Goal: Navigation & Orientation: Find specific page/section

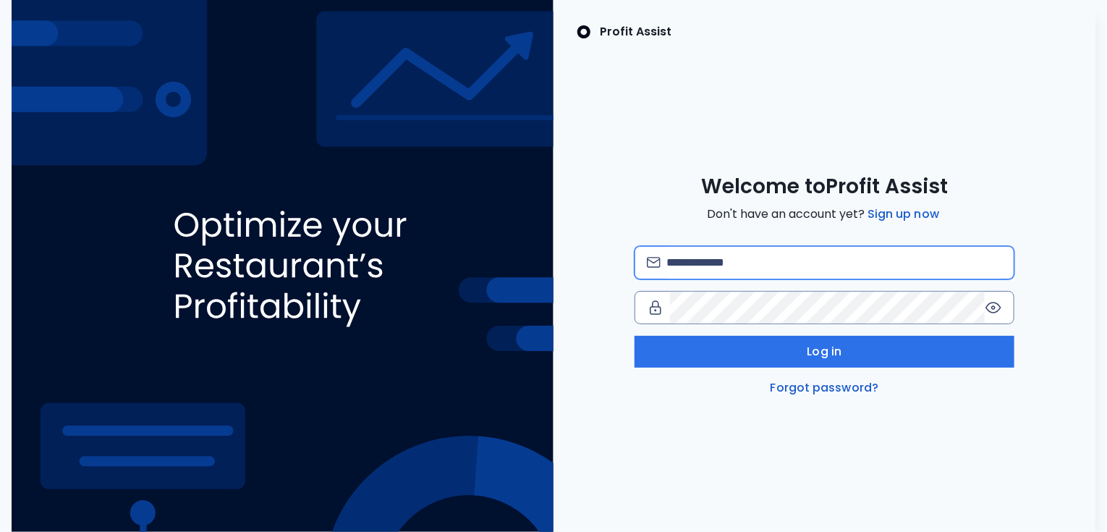
click at [826, 262] on input "email" at bounding box center [834, 263] width 336 height 32
type input "**********"
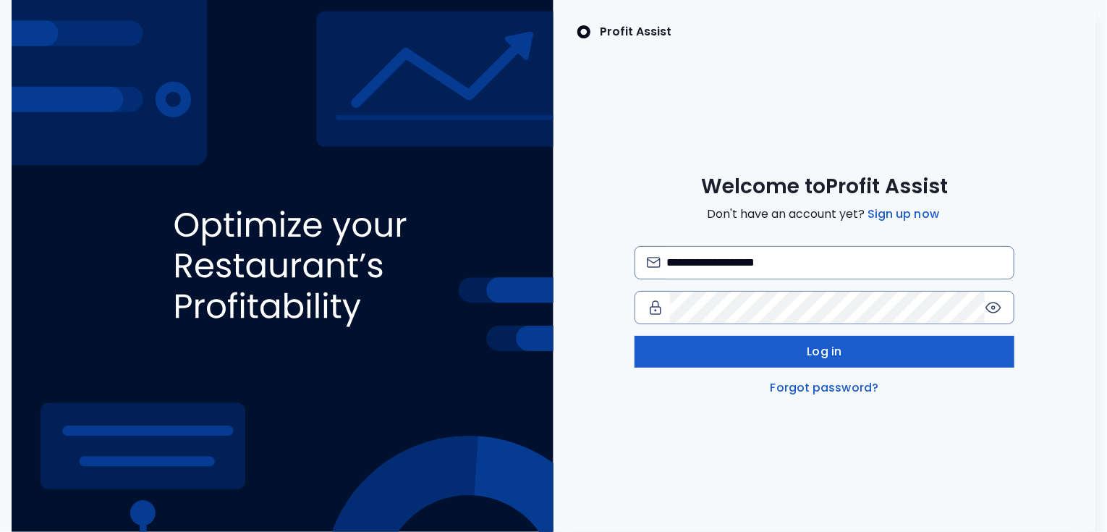
click at [785, 352] on button "Log in" at bounding box center [825, 352] width 380 height 32
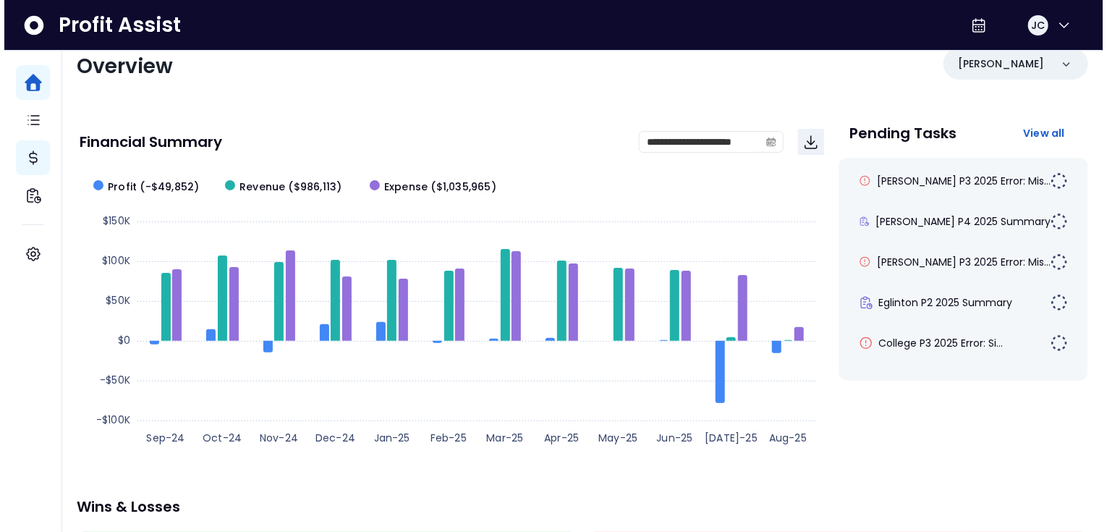
scroll to position [25, 0]
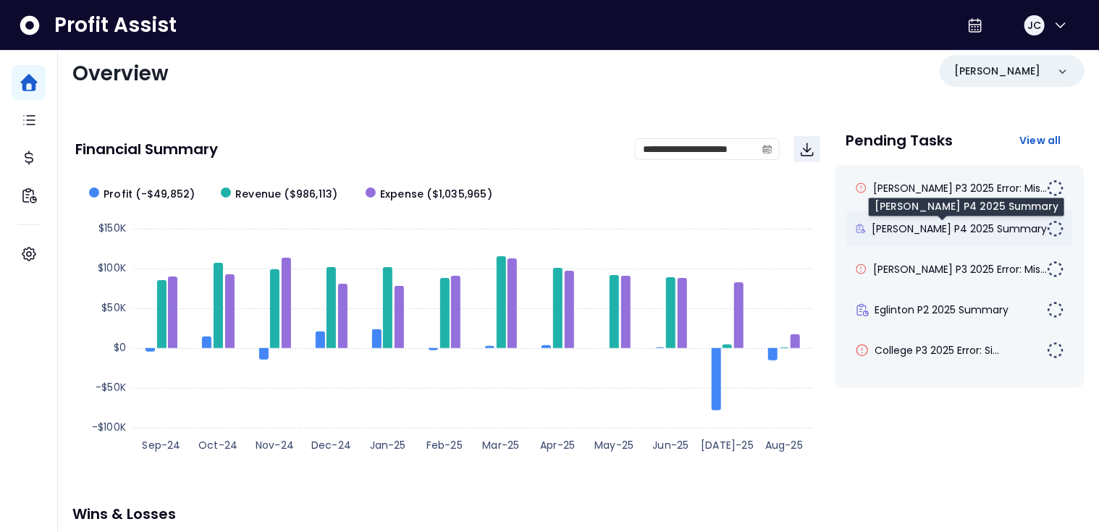
click at [906, 223] on span "[PERSON_NAME] P4 2025 Summary" at bounding box center [958, 228] width 175 height 14
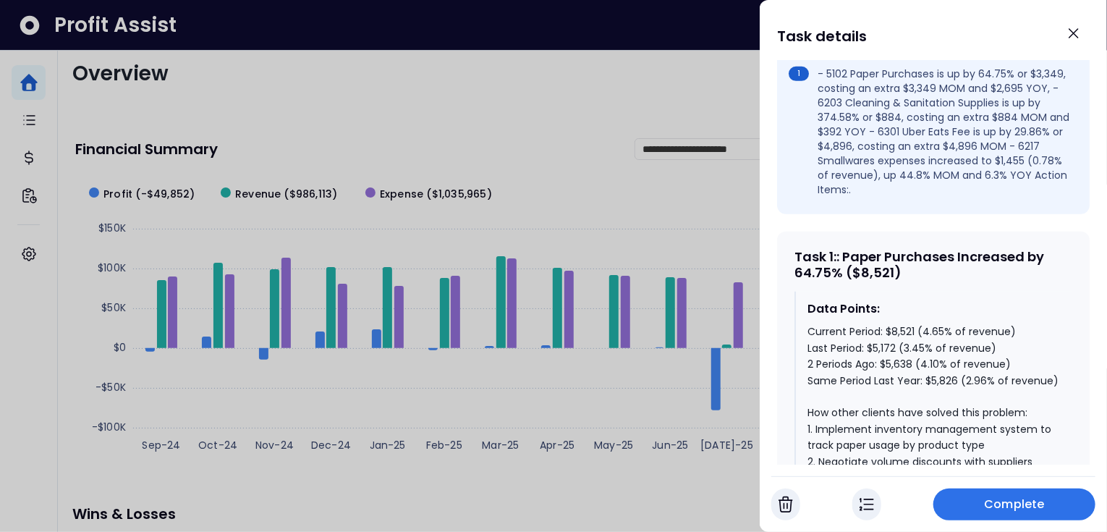
scroll to position [517, 0]
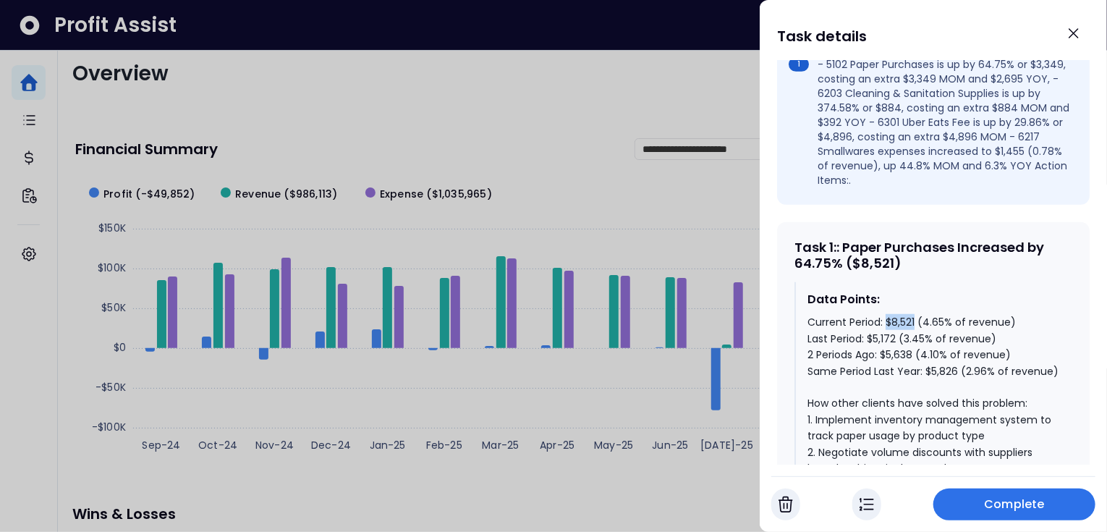
drag, startPoint x: 886, startPoint y: 297, endPoint x: 917, endPoint y: 297, distance: 31.1
click at [917, 314] on div "Current Period: $8,521 (4.65% of revenue) Last Period: $5,172 (3.45% of revenue…" at bounding box center [934, 484] width 253 height 340
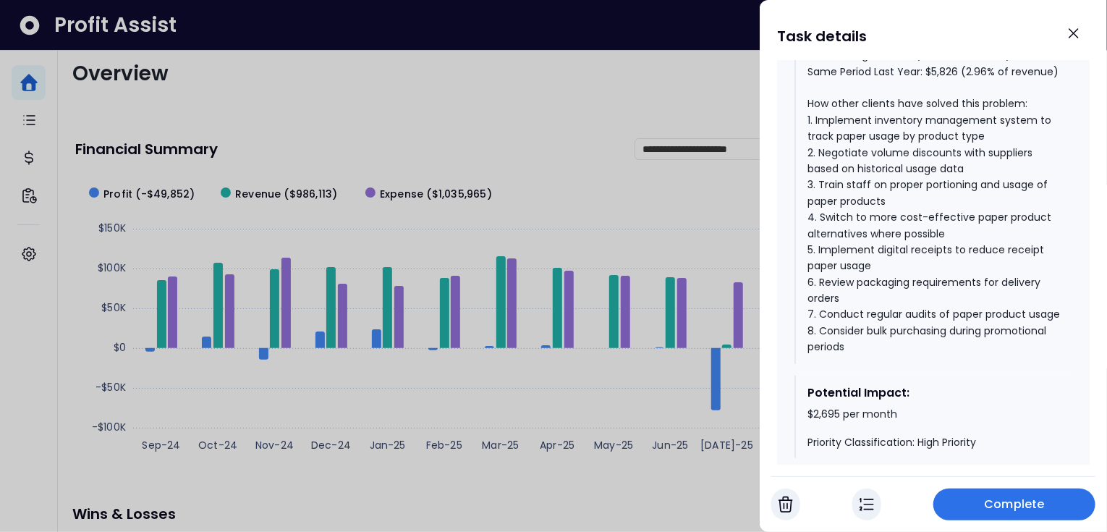
scroll to position [808, 0]
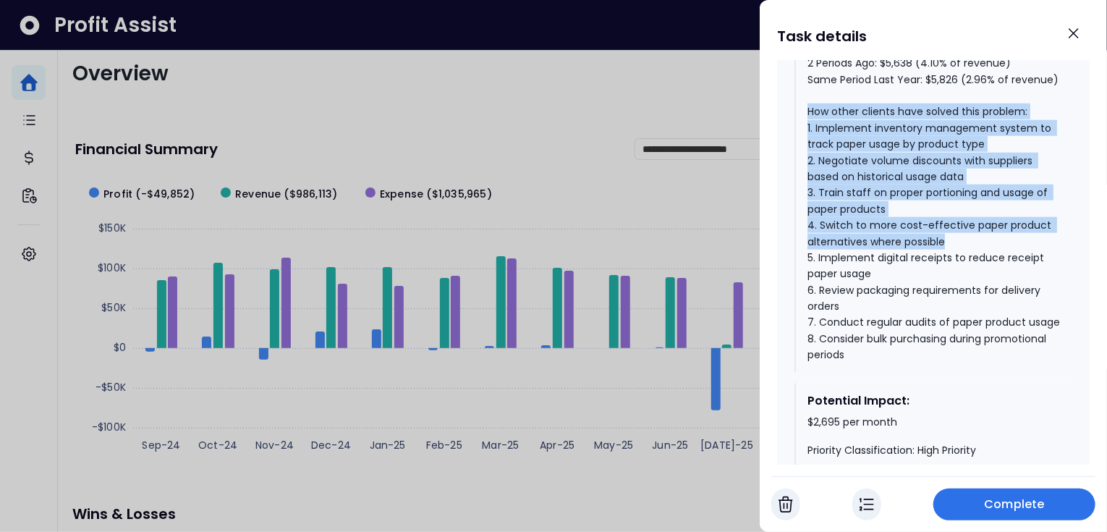
drag, startPoint x: 809, startPoint y: 101, endPoint x: 951, endPoint y: 231, distance: 192.1
click at [951, 231] on div "Current Period: $8,521 (4.65% of revenue) Last Period: $5,172 (3.45% of revenue…" at bounding box center [934, 192] width 253 height 340
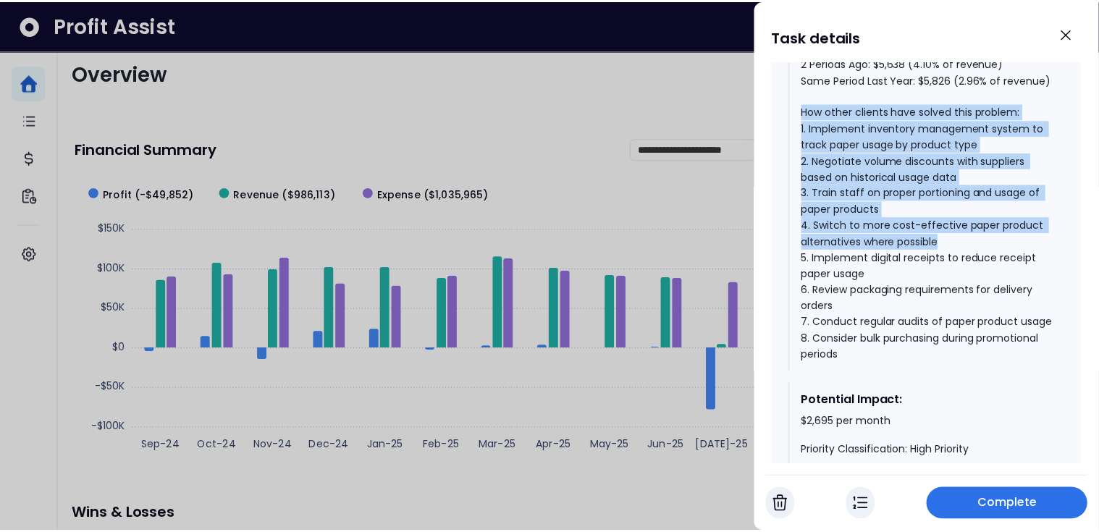
scroll to position [831, 0]
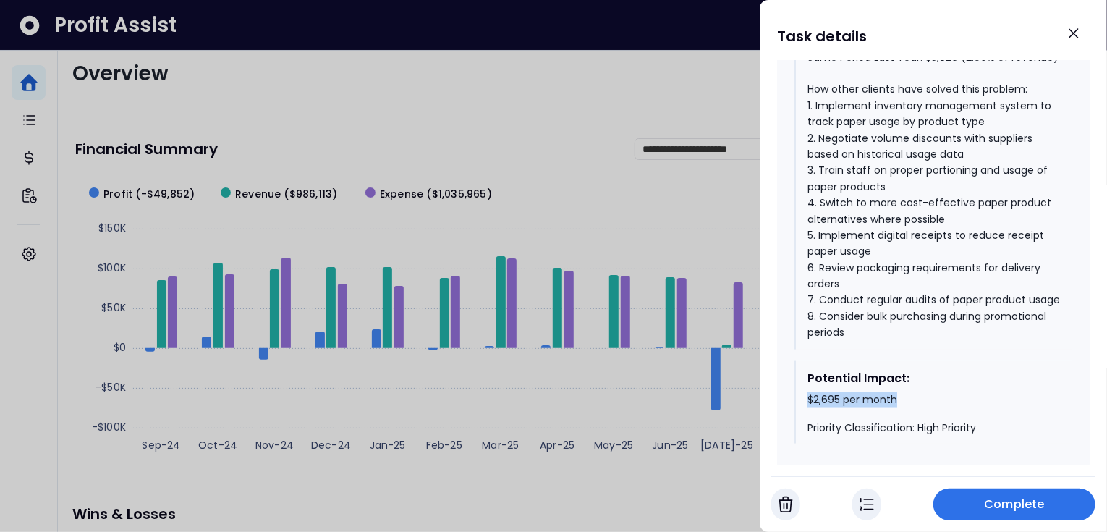
drag, startPoint x: 804, startPoint y: 406, endPoint x: 902, endPoint y: 409, distance: 98.5
click at [902, 409] on div "Potential Impact: $2,695 per month Priority Classification: High Priority" at bounding box center [934, 402] width 278 height 83
click at [498, 128] on div at bounding box center [553, 266] width 1107 height 532
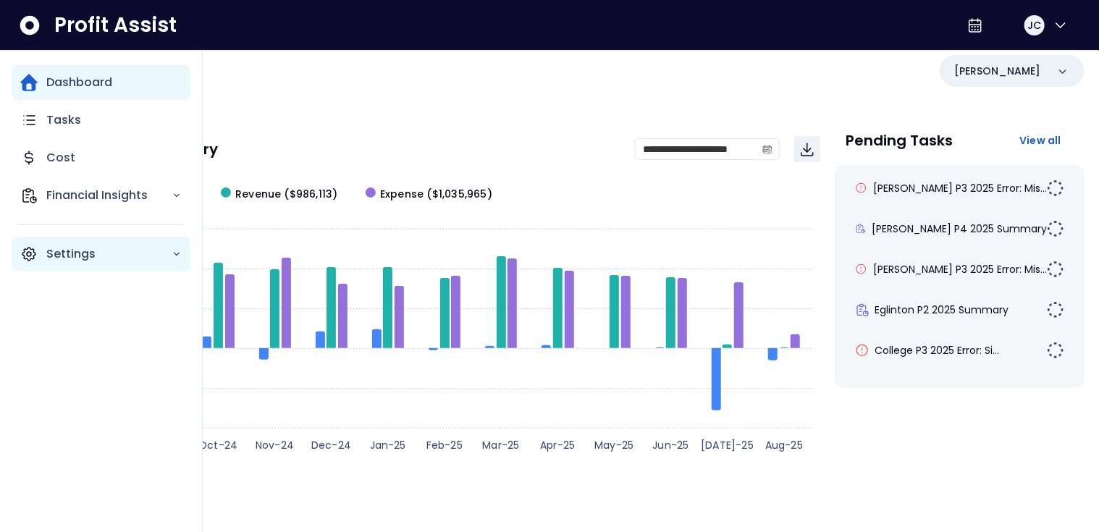
click at [61, 249] on p "Settings" at bounding box center [108, 253] width 125 height 17
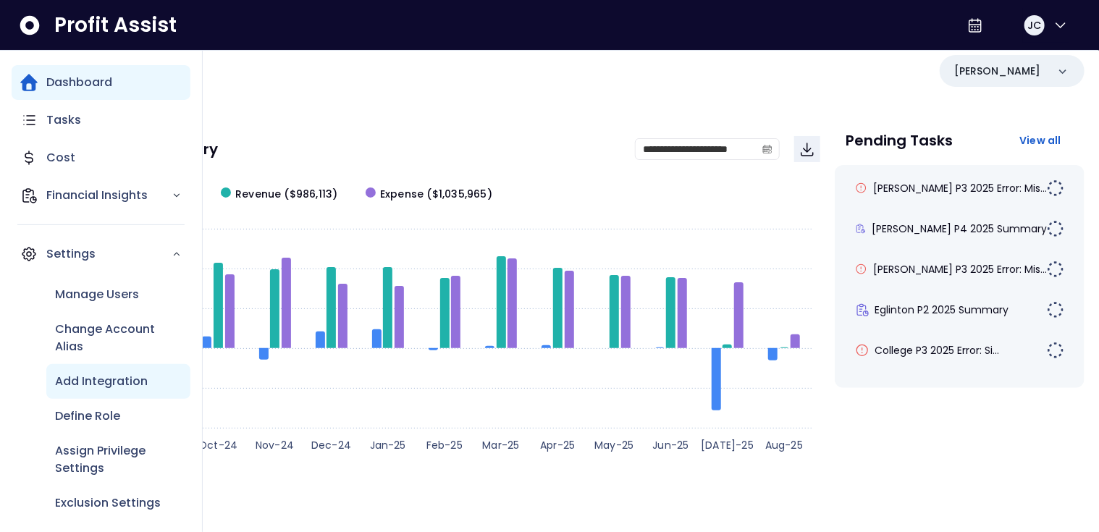
click at [96, 373] on p "Add Integration" at bounding box center [101, 381] width 93 height 17
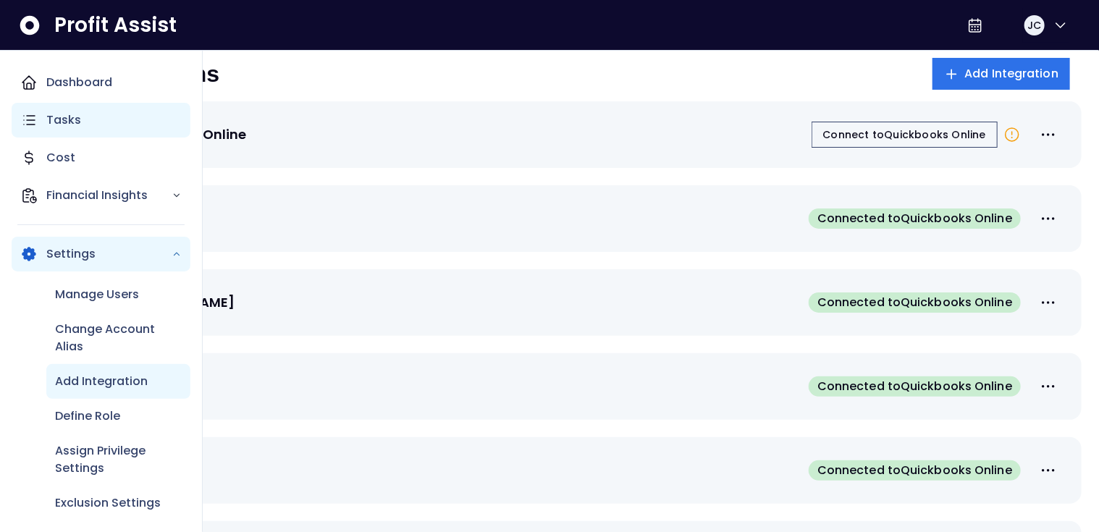
click at [62, 122] on p "Tasks" at bounding box center [63, 119] width 35 height 17
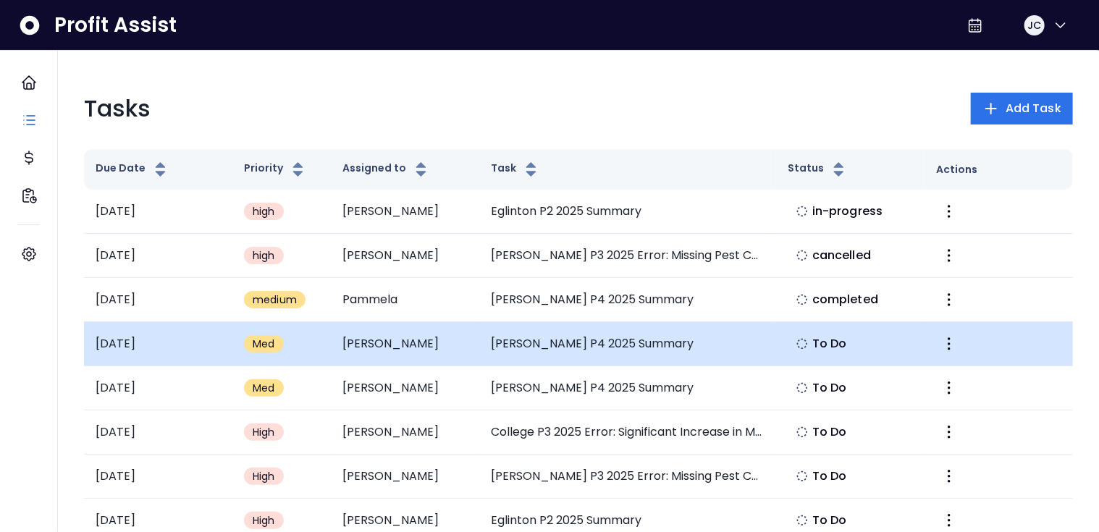
click at [420, 347] on td "[PERSON_NAME]" at bounding box center [405, 344] width 148 height 44
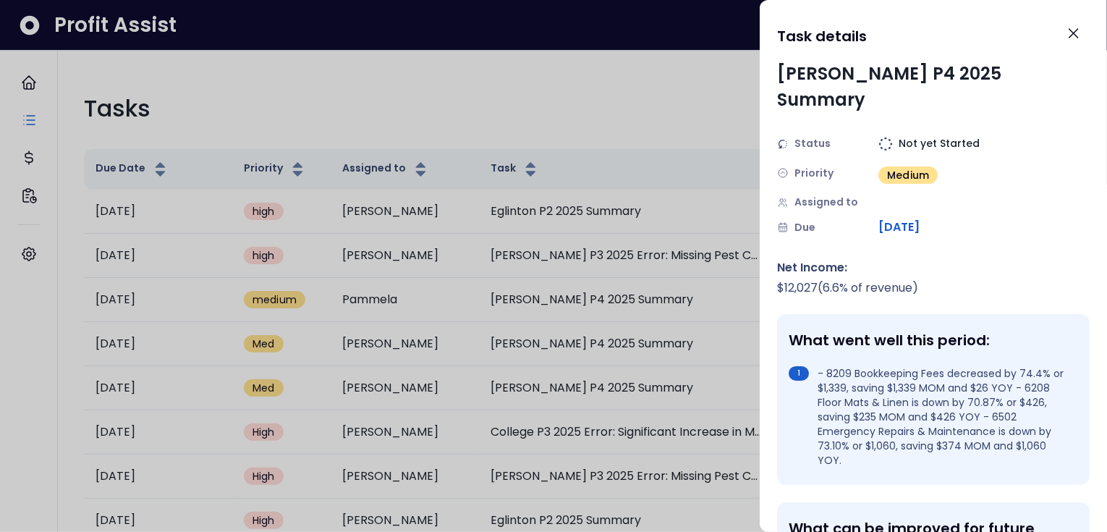
click at [439, 433] on div at bounding box center [553, 266] width 1107 height 532
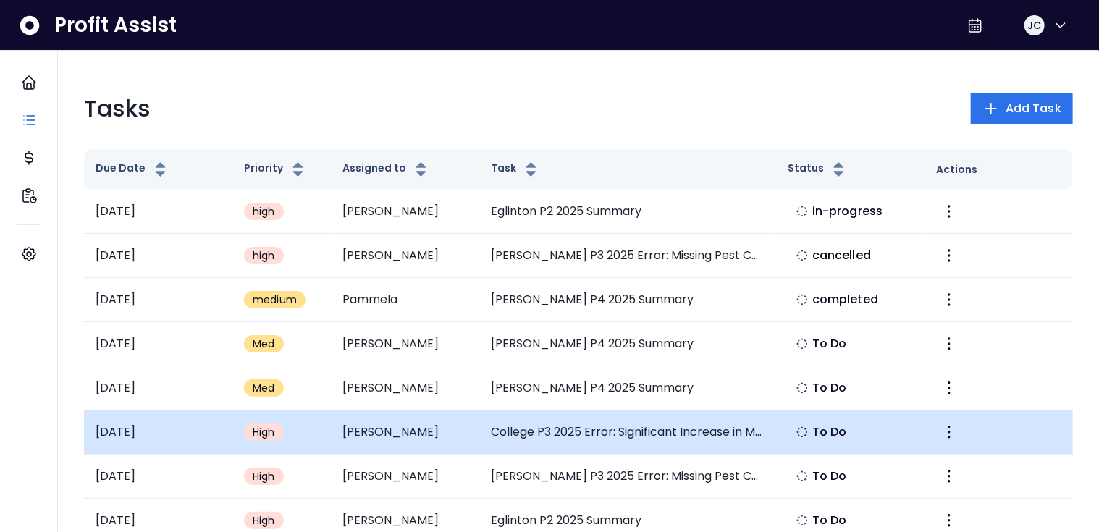
click at [455, 432] on td "[PERSON_NAME]" at bounding box center [405, 432] width 148 height 44
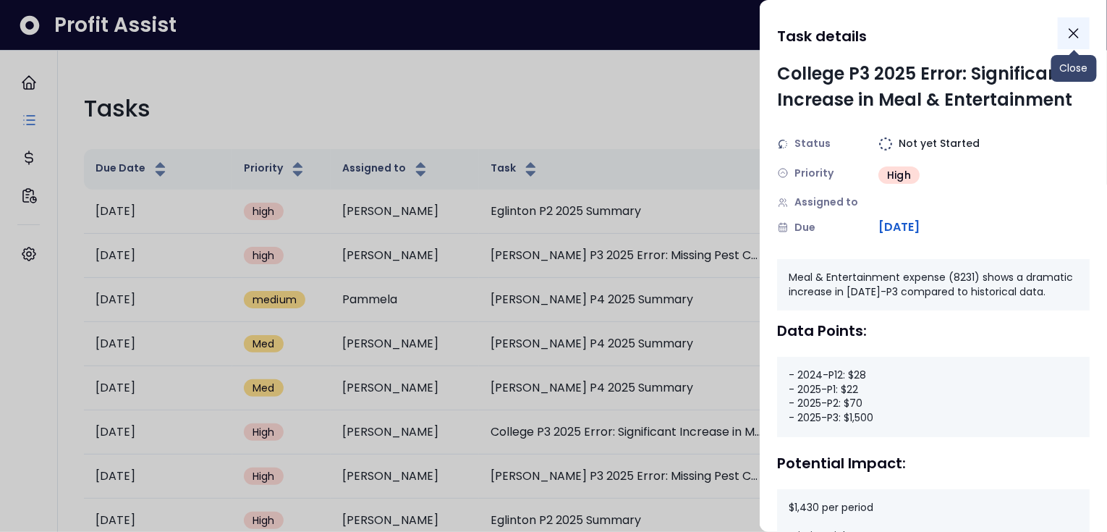
click at [1078, 35] on icon "Close" at bounding box center [1073, 33] width 17 height 17
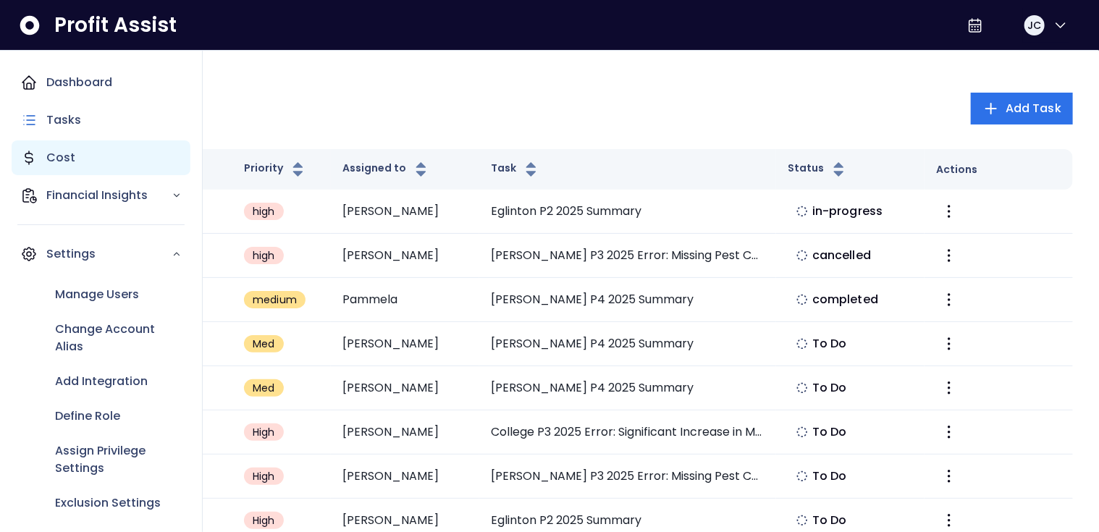
click at [81, 156] on div "Cost" at bounding box center [101, 157] width 179 height 35
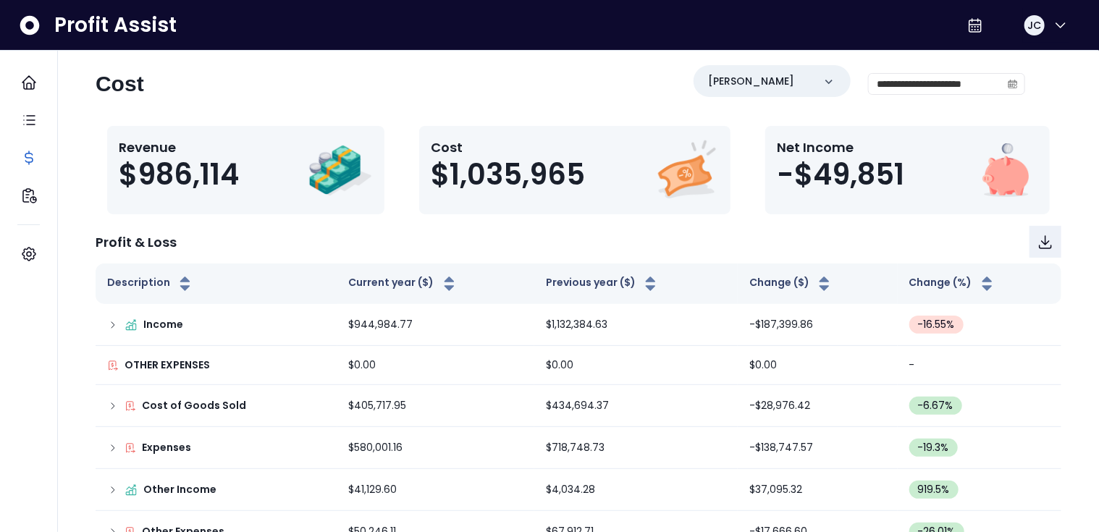
scroll to position [41, 0]
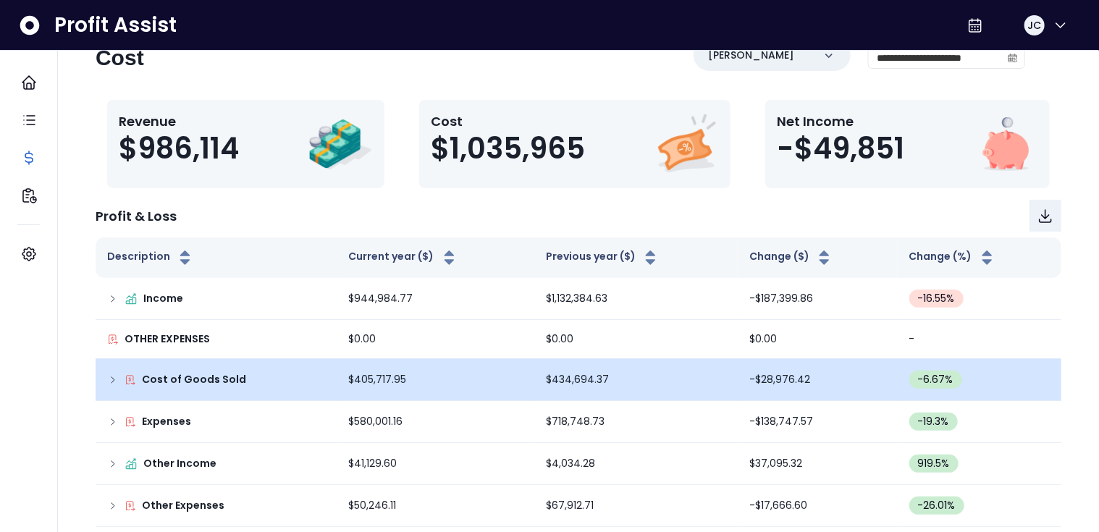
click at [111, 381] on icon at bounding box center [113, 380] width 12 height 12
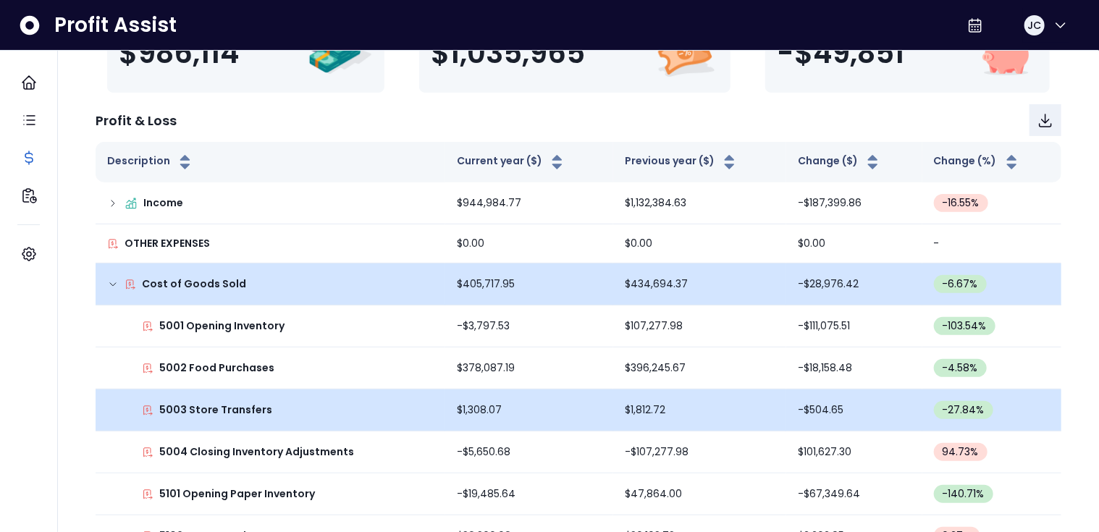
scroll to position [140, 0]
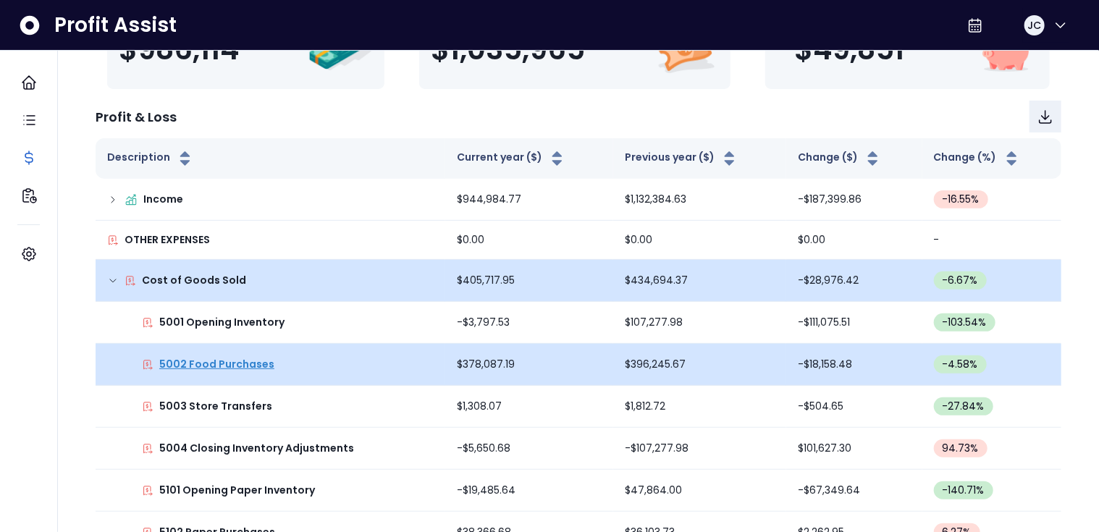
click at [245, 368] on p "5002 Food Purchases" at bounding box center [216, 364] width 115 height 15
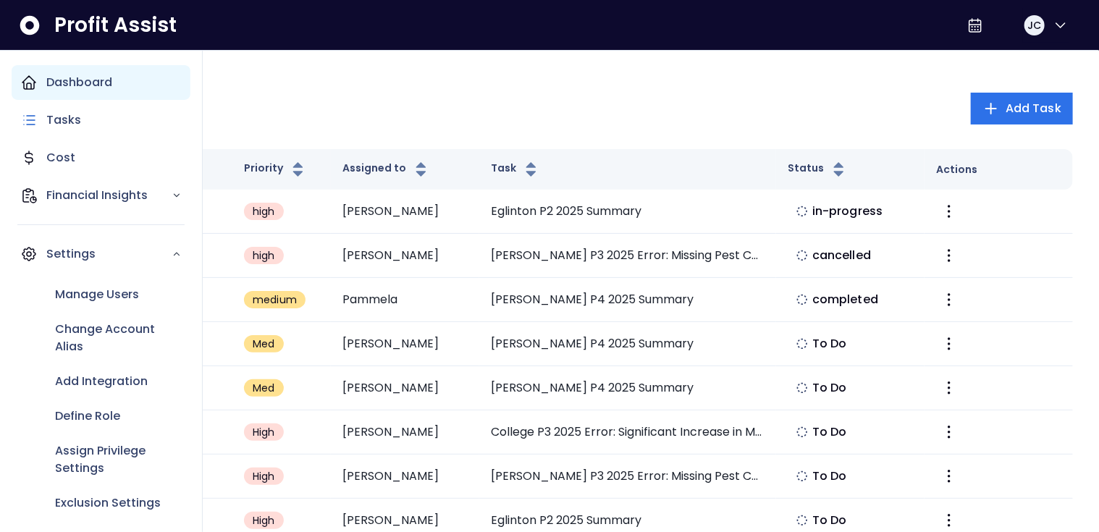
click at [64, 88] on p "Dashboard" at bounding box center [79, 82] width 66 height 17
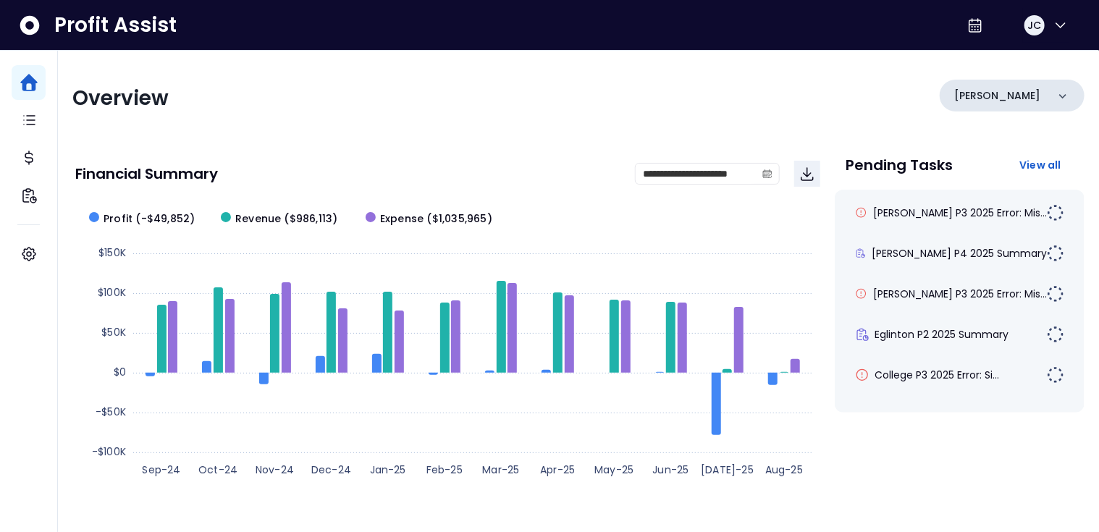
click at [995, 96] on p "[PERSON_NAME]" at bounding box center [997, 95] width 86 height 15
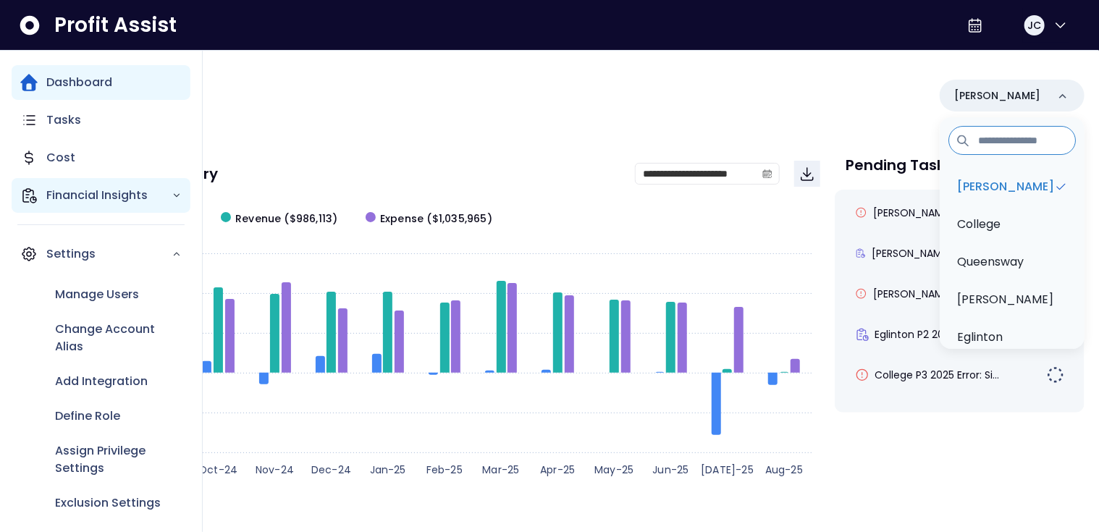
click at [115, 194] on p "Financial Insights" at bounding box center [108, 195] width 125 height 17
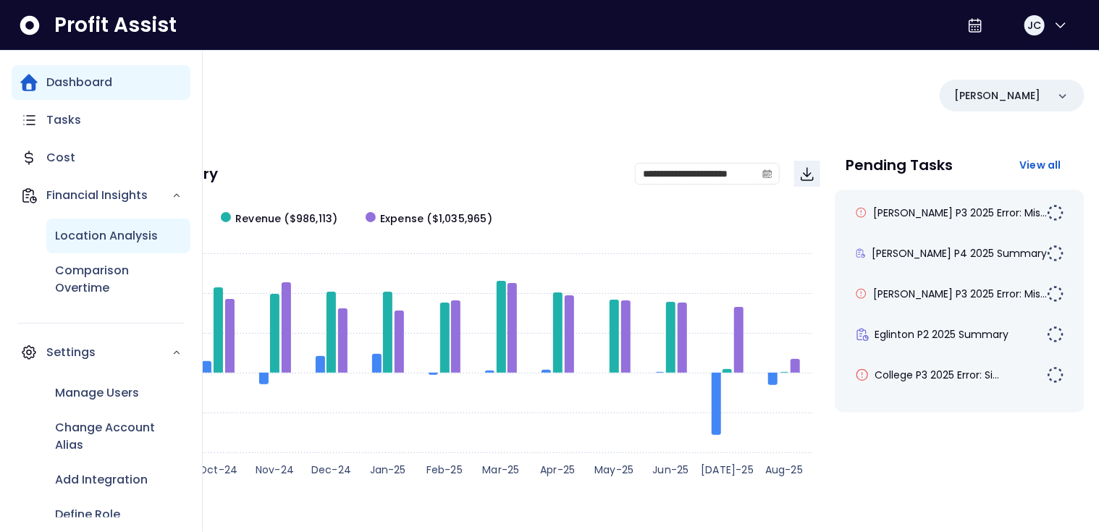
click at [91, 234] on p "Location Analysis" at bounding box center [106, 235] width 103 height 17
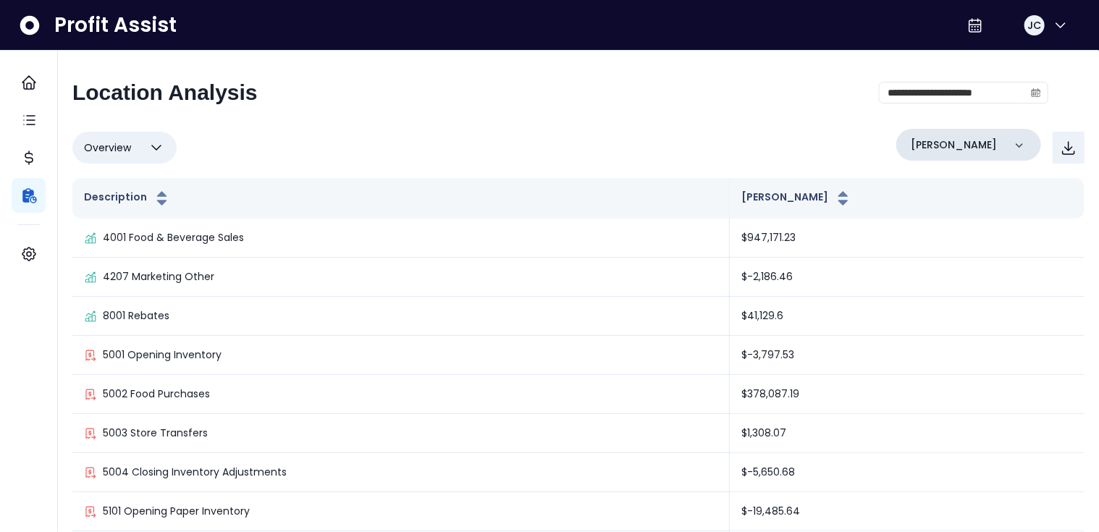
click at [936, 146] on p "[PERSON_NAME]" at bounding box center [953, 144] width 86 height 15
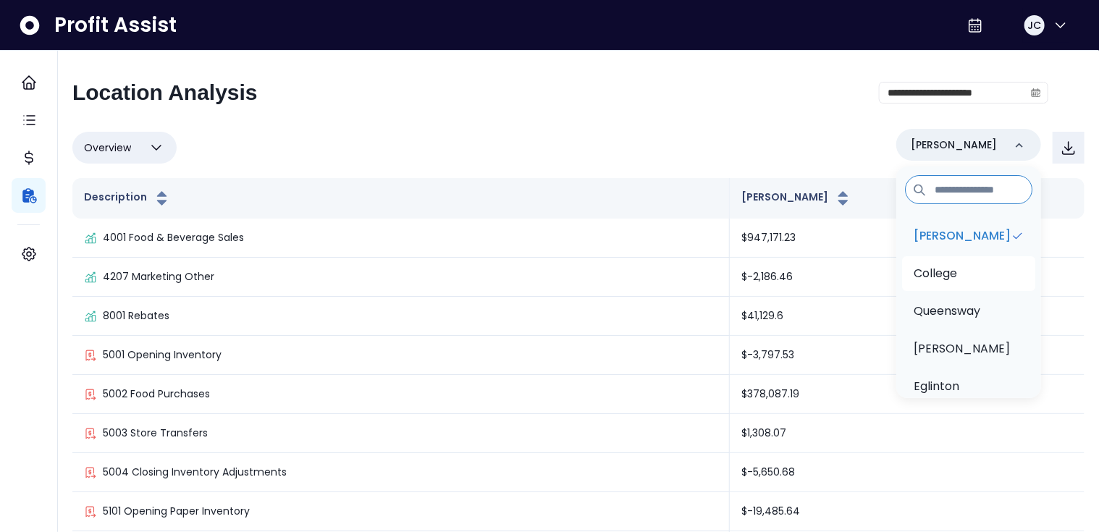
click at [944, 271] on p "College" at bounding box center [934, 273] width 43 height 17
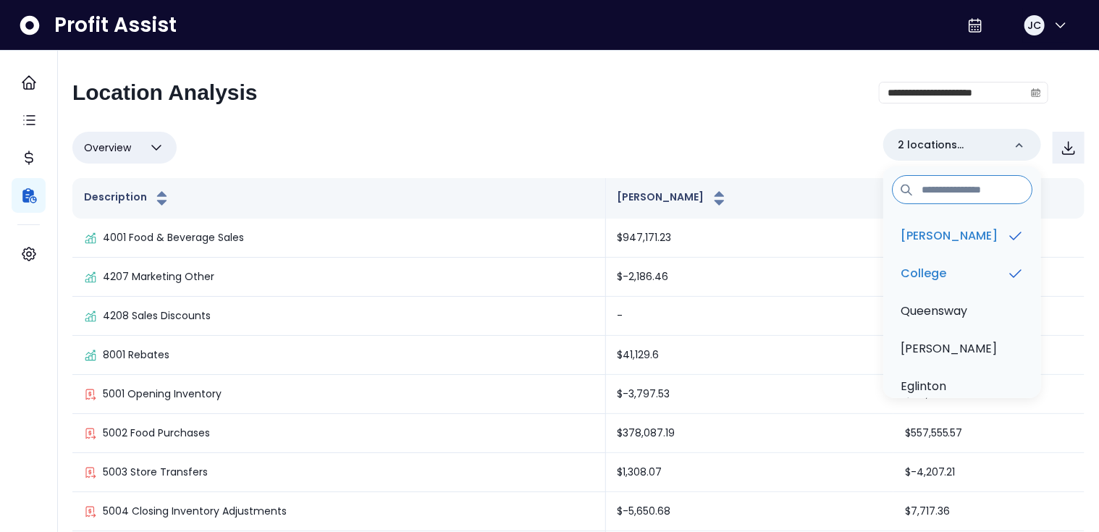
click at [142, 144] on button "Overview" at bounding box center [124, 148] width 104 height 32
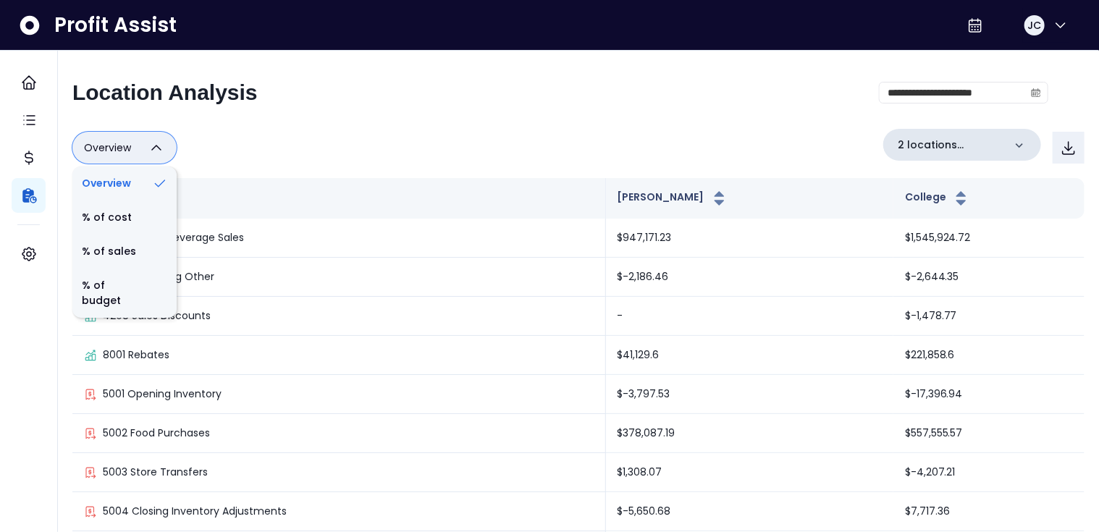
click at [926, 148] on p "2 locations selected" at bounding box center [950, 144] width 106 height 15
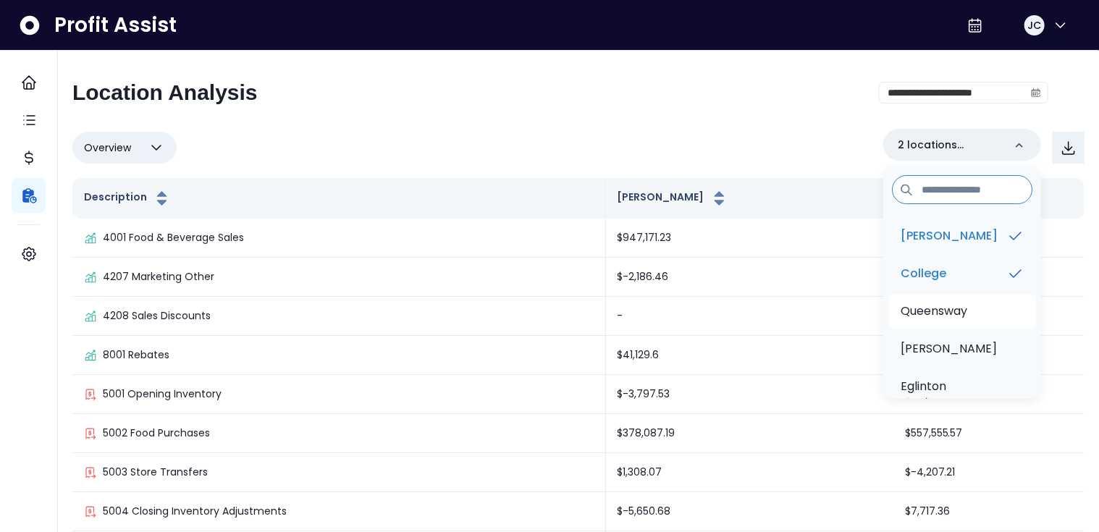
click at [948, 312] on p "Queensway" at bounding box center [933, 310] width 67 height 17
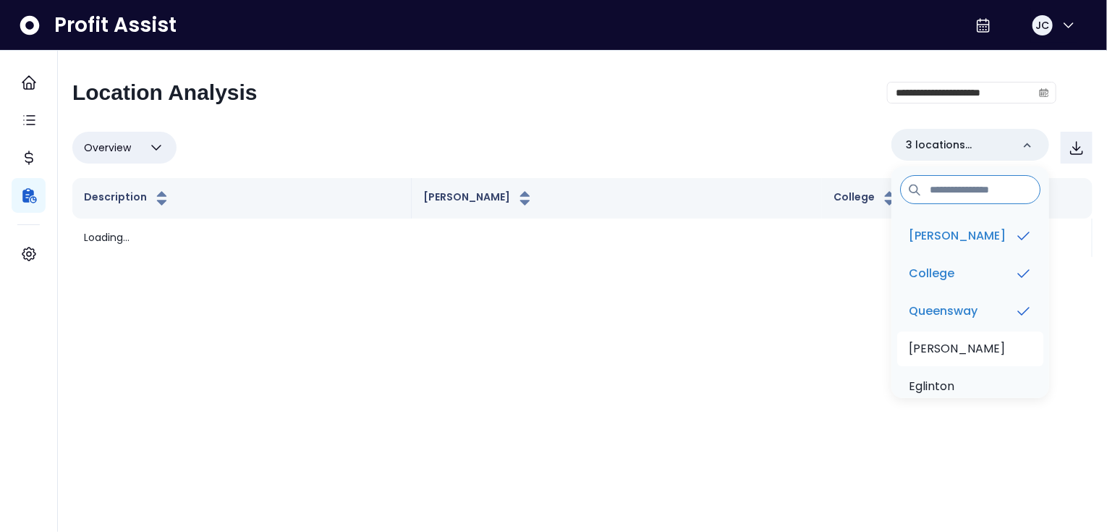
click at [944, 351] on p "[PERSON_NAME]" at bounding box center [957, 348] width 96 height 17
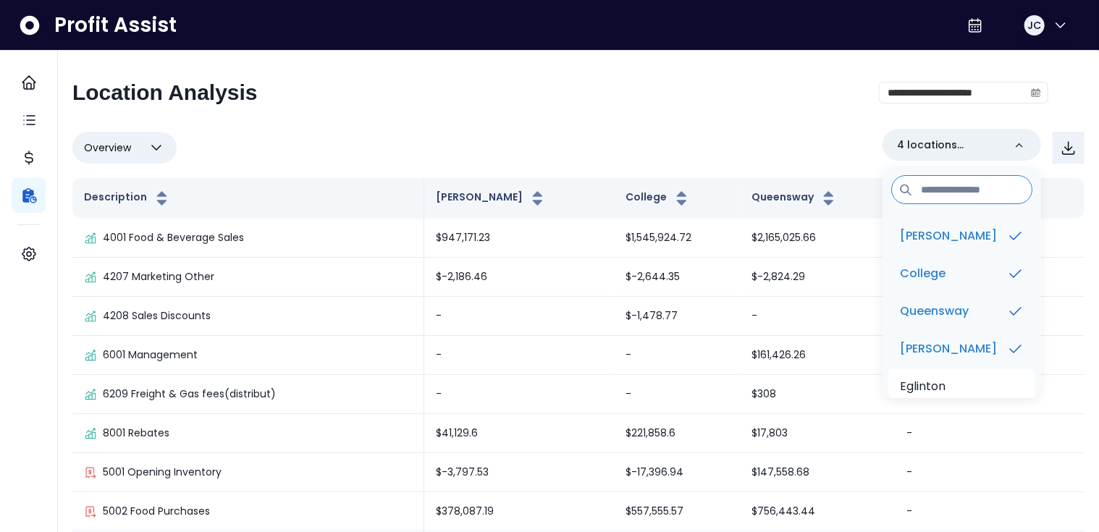
click at [936, 382] on p "Eglinton" at bounding box center [923, 386] width 46 height 17
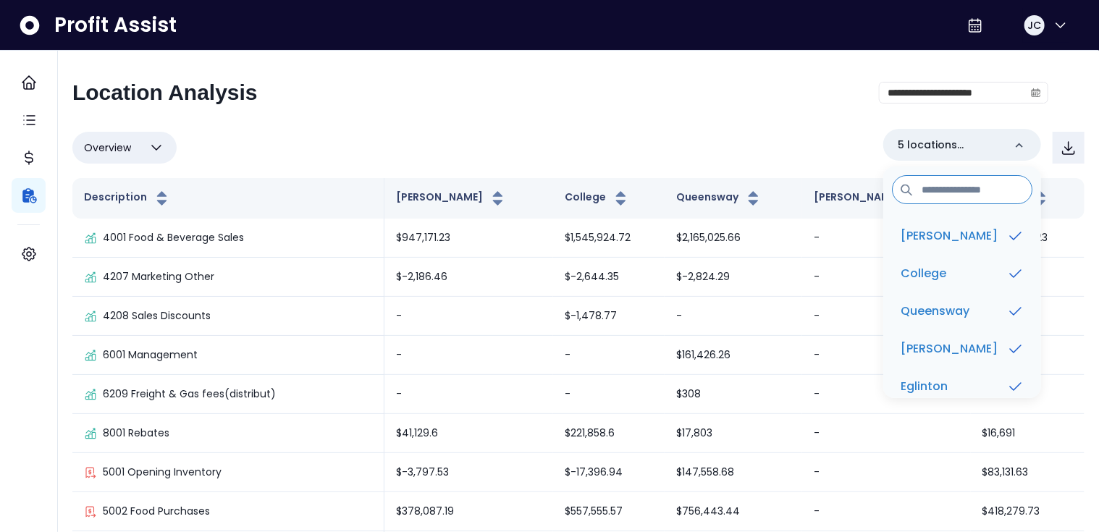
click at [716, 127] on div "**********" at bounding box center [578, 346] width 1012 height 533
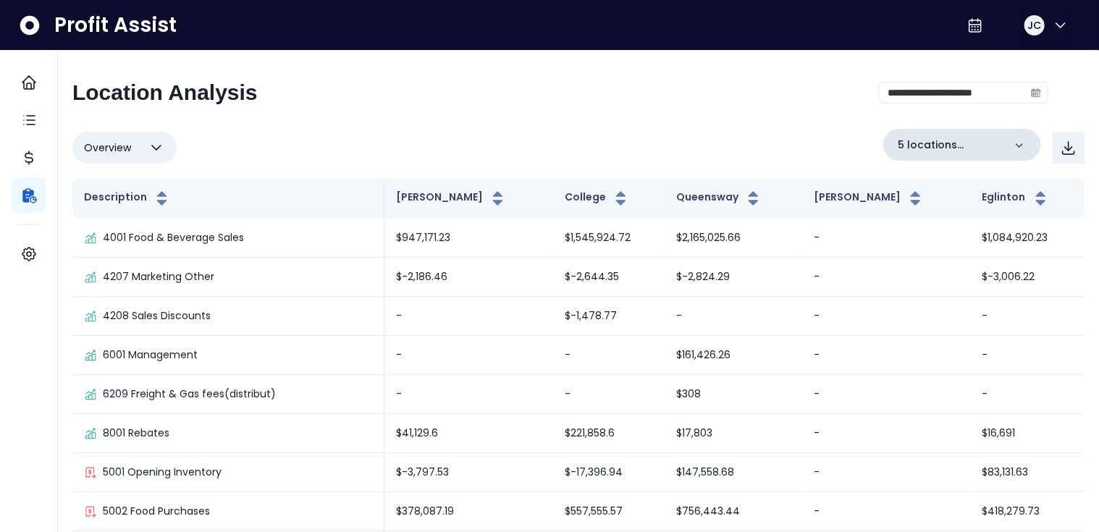
click at [1020, 141] on icon at bounding box center [1019, 145] width 14 height 14
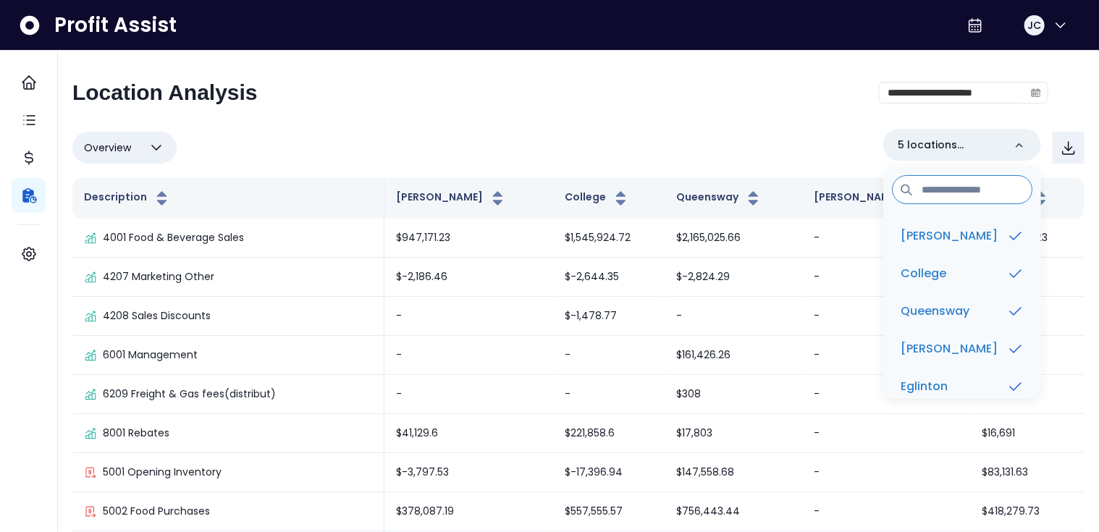
click at [739, 125] on div "**********" at bounding box center [578, 346] width 1012 height 533
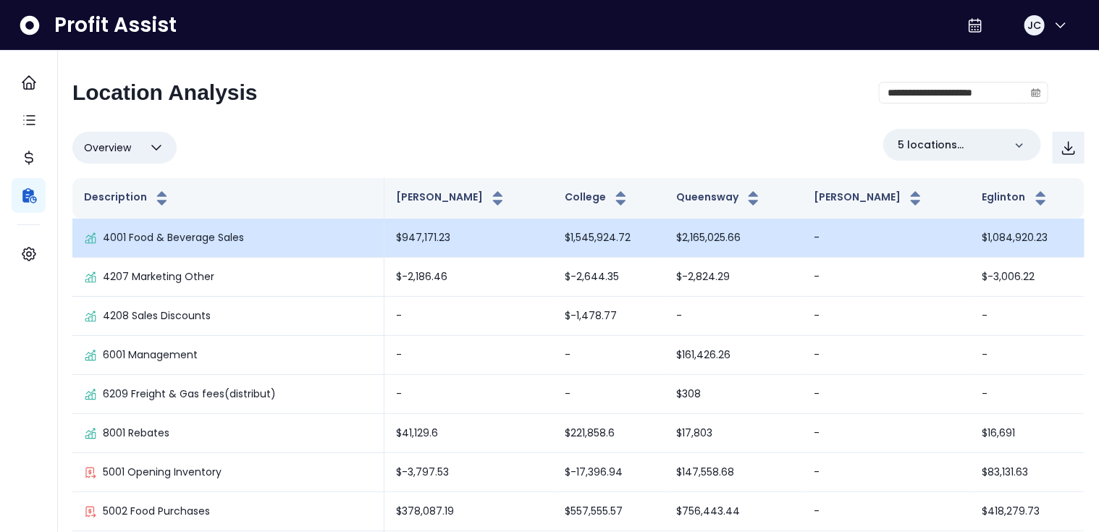
click at [208, 234] on p "4001 Food & Beverage Sales" at bounding box center [173, 237] width 141 height 15
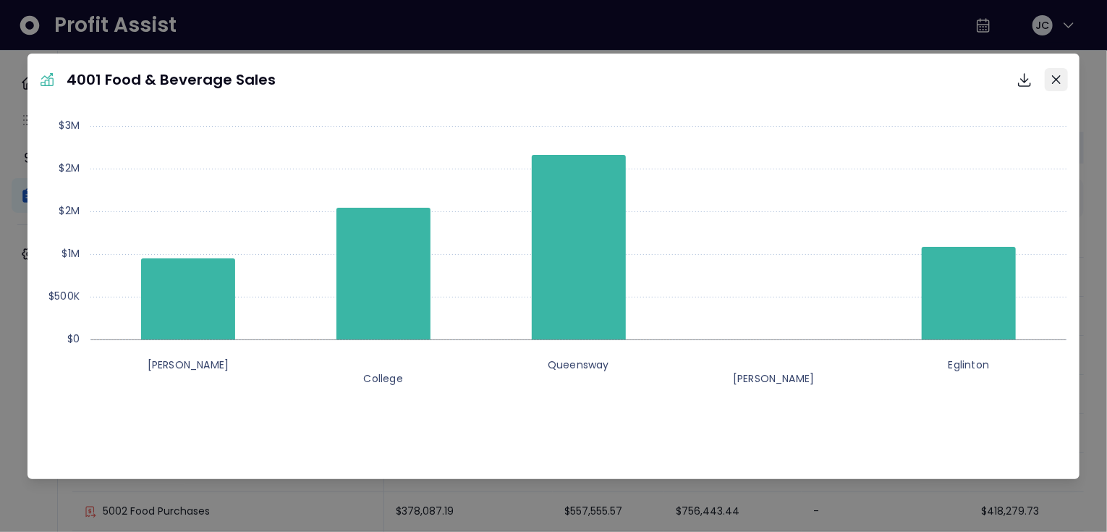
click at [1061, 77] on button "Close" at bounding box center [1056, 79] width 23 height 23
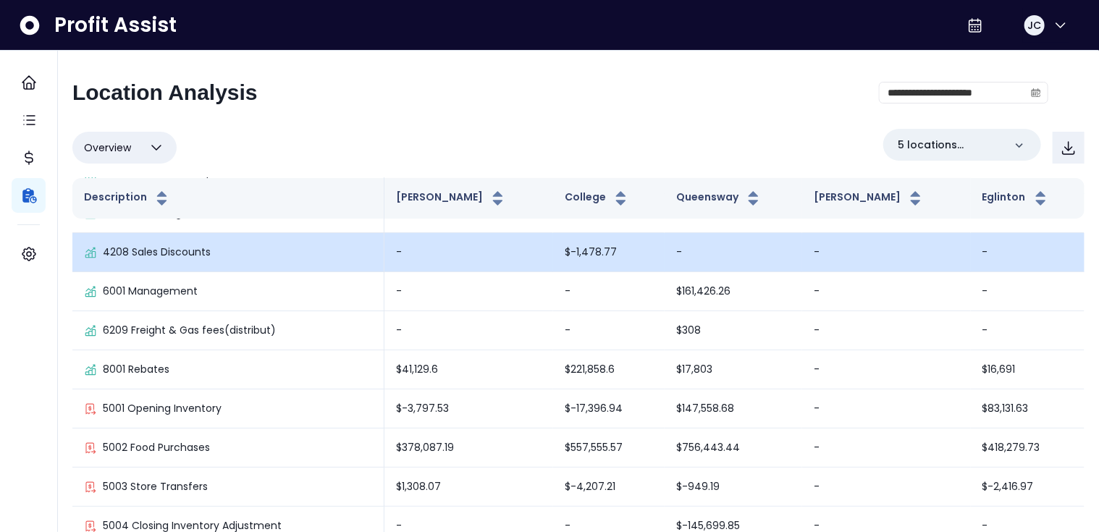
scroll to position [73, 0]
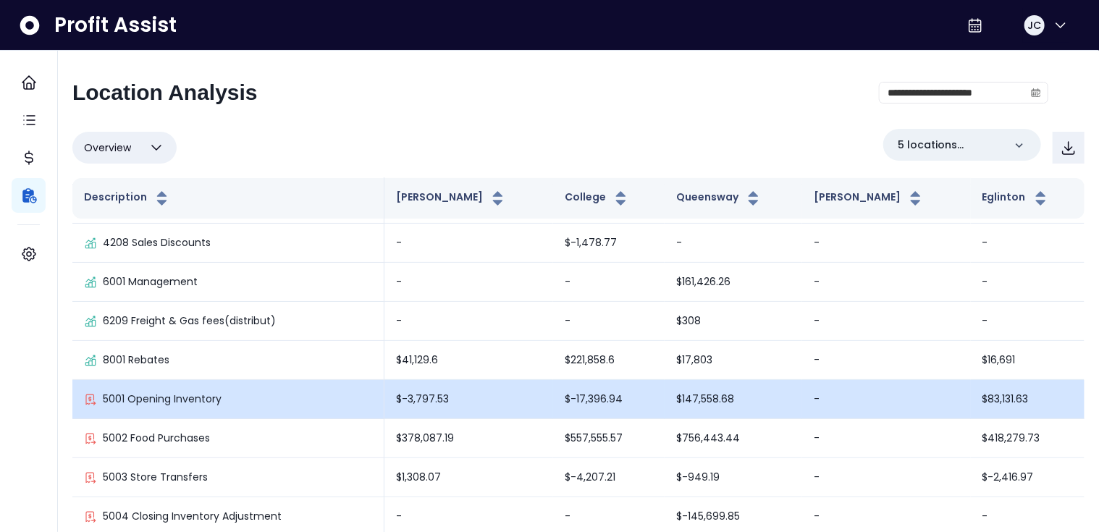
click at [166, 399] on p "5001 Opening Inventory" at bounding box center [162, 399] width 119 height 15
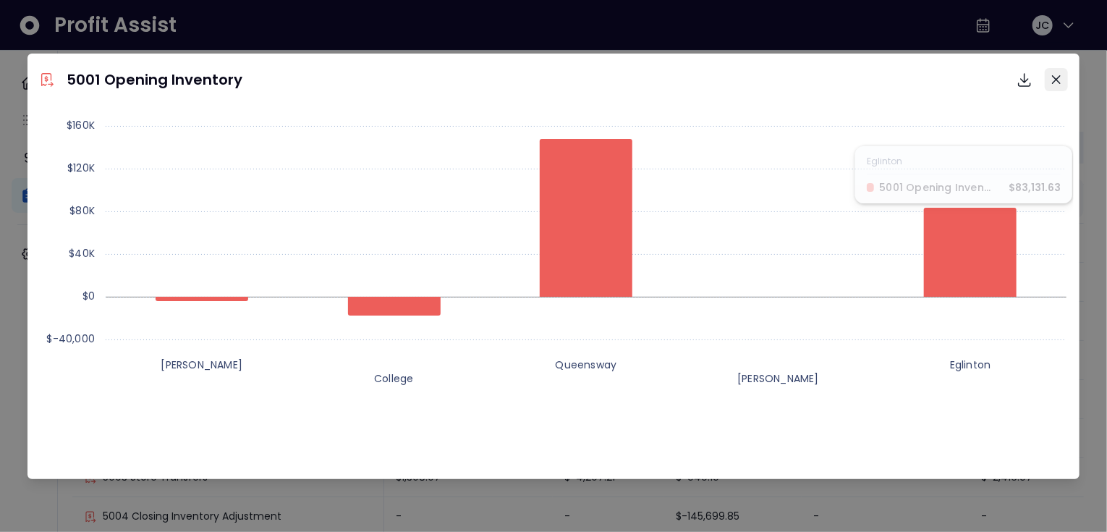
click at [1056, 84] on button "Close" at bounding box center [1056, 79] width 23 height 23
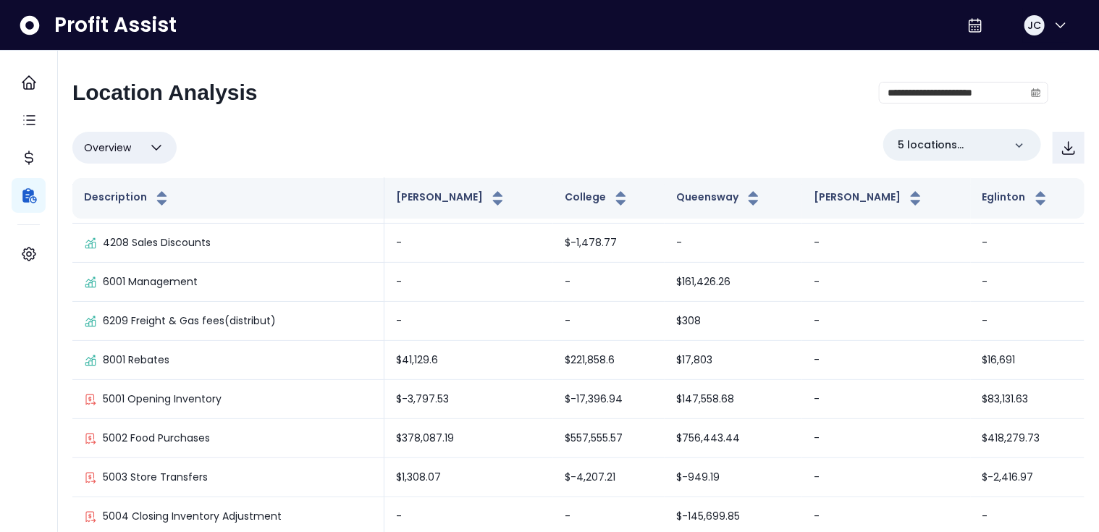
click at [156, 146] on icon "button" at bounding box center [156, 147] width 17 height 17
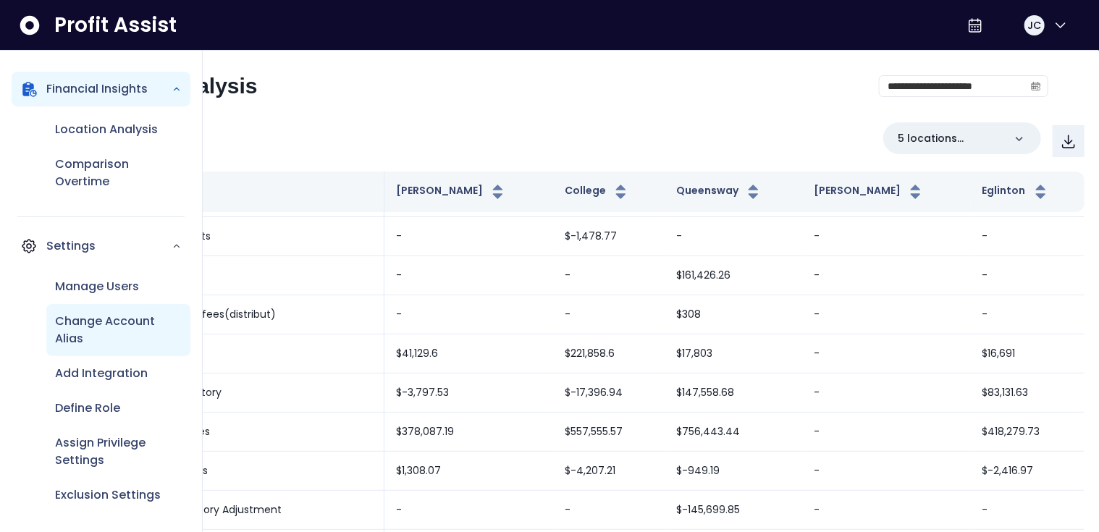
scroll to position [17, 0]
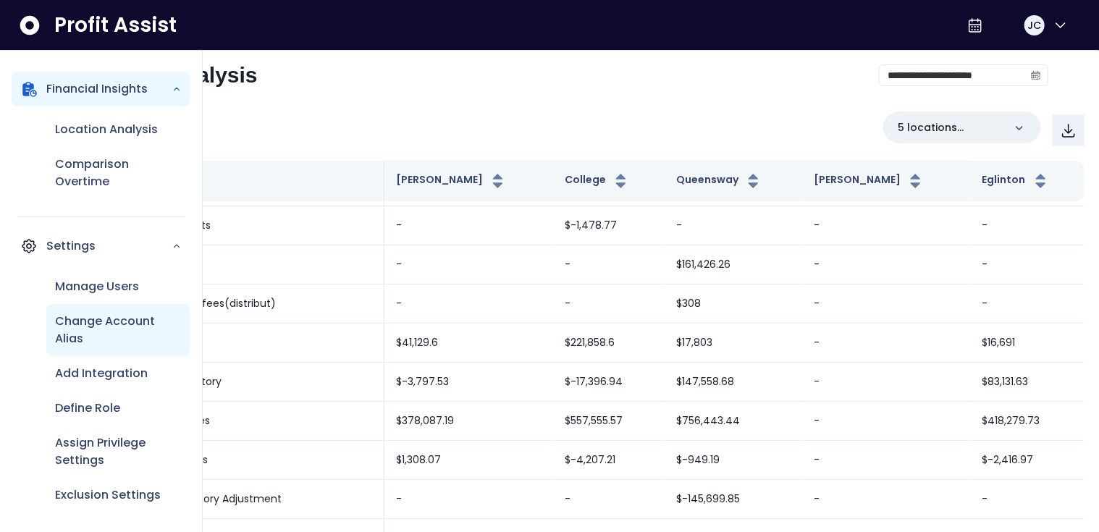
click at [100, 338] on p "Change Account Alias" at bounding box center [118, 330] width 127 height 35
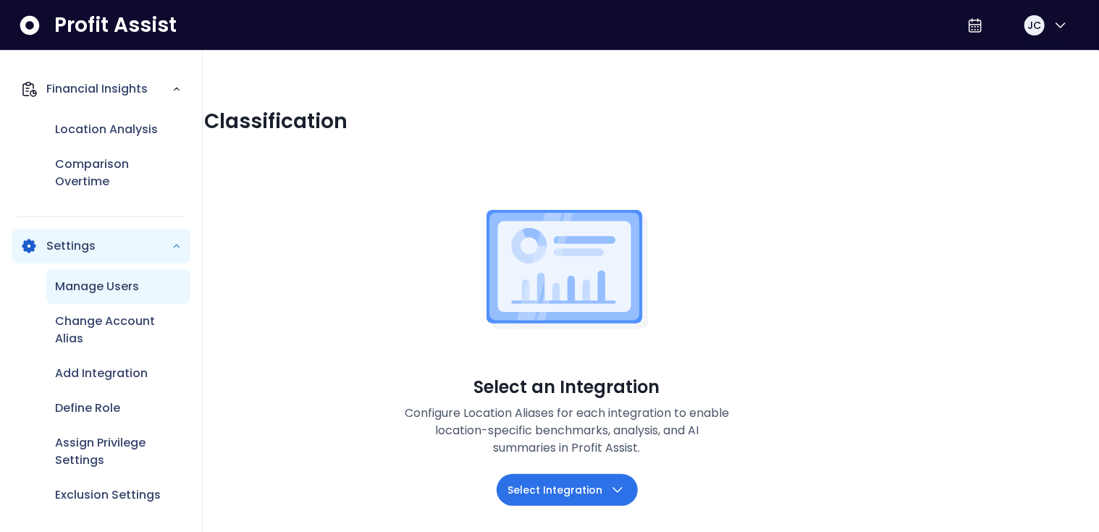
click at [77, 297] on div "Manage Users" at bounding box center [118, 286] width 144 height 35
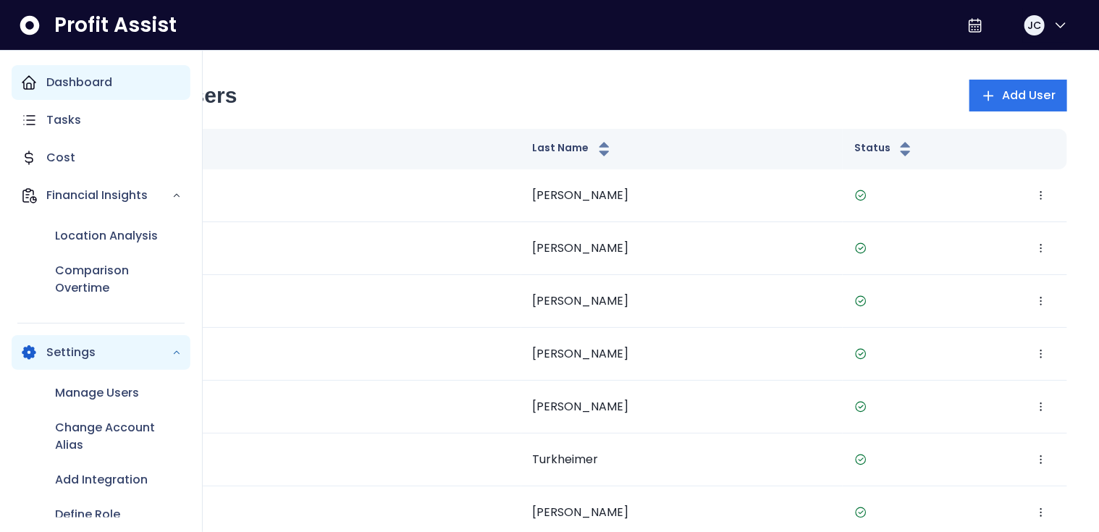
click at [56, 88] on p "Dashboard" at bounding box center [79, 82] width 66 height 17
